Goal: Navigation & Orientation: Find specific page/section

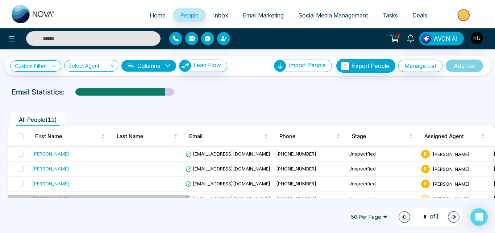
click at [258, 109] on div "All People ( 11 )" at bounding box center [248, 116] width 490 height 18
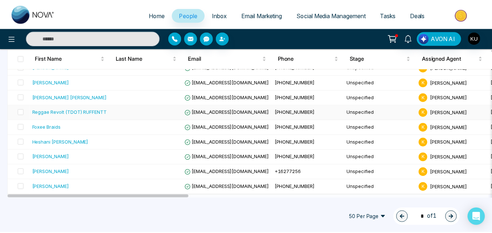
scroll to position [116, 0]
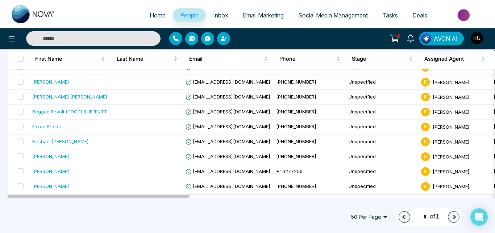
click at [158, 17] on span "Home" at bounding box center [158, 15] width 16 height 7
select select "*"
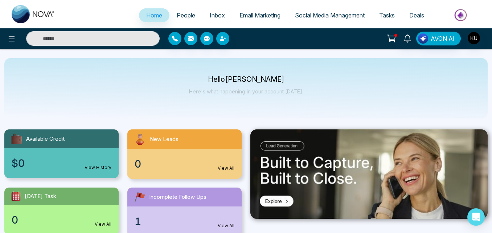
click at [183, 13] on span "People" at bounding box center [186, 15] width 18 height 7
